Goal: Register for event/course

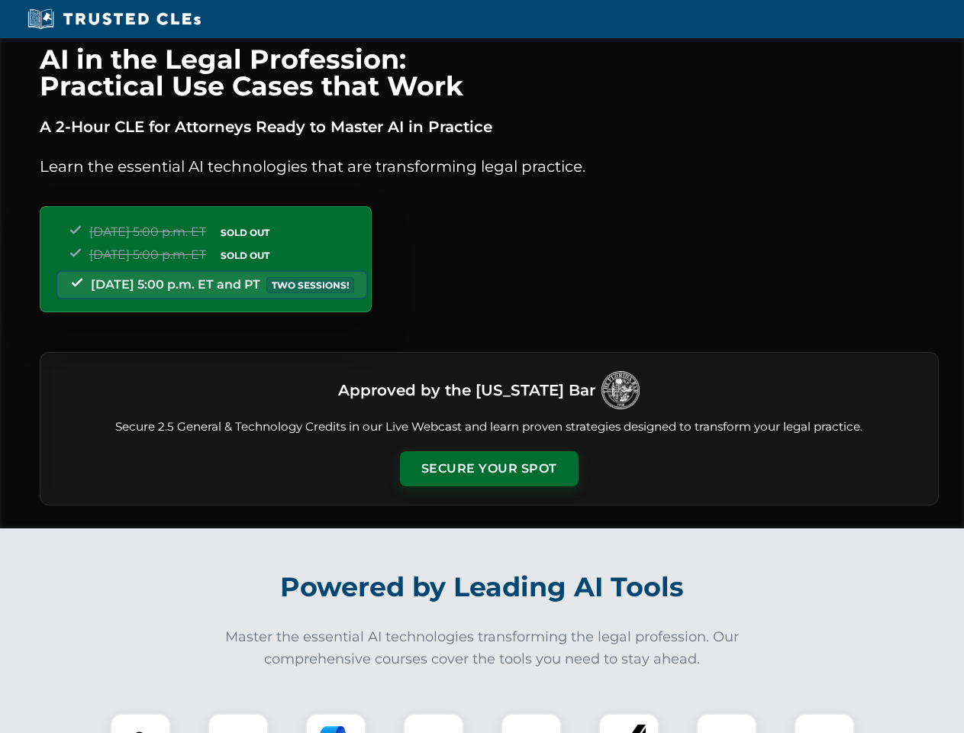
click at [489, 469] on button "Secure Your Spot" at bounding box center [489, 468] width 179 height 35
click at [140, 723] on img at bounding box center [140, 743] width 44 height 44
click at [238, 723] on div at bounding box center [238, 743] width 61 height 61
